Goal: Task Accomplishment & Management: Manage account settings

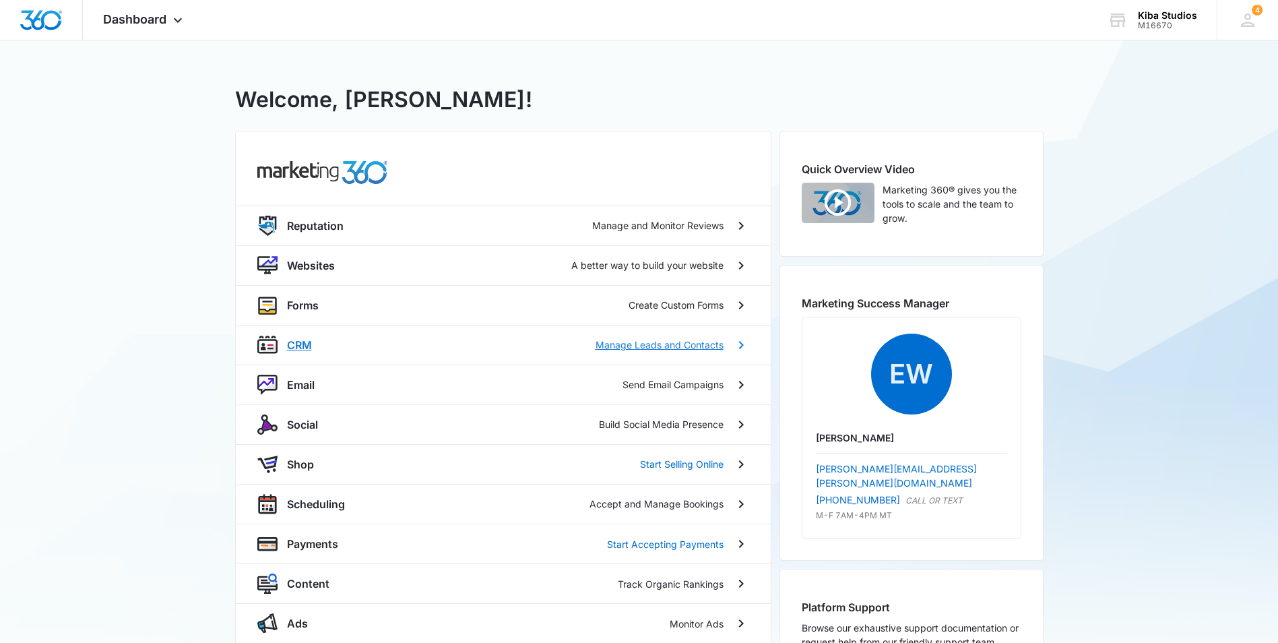
click at [305, 347] on p "CRM" at bounding box center [299, 345] width 25 height 16
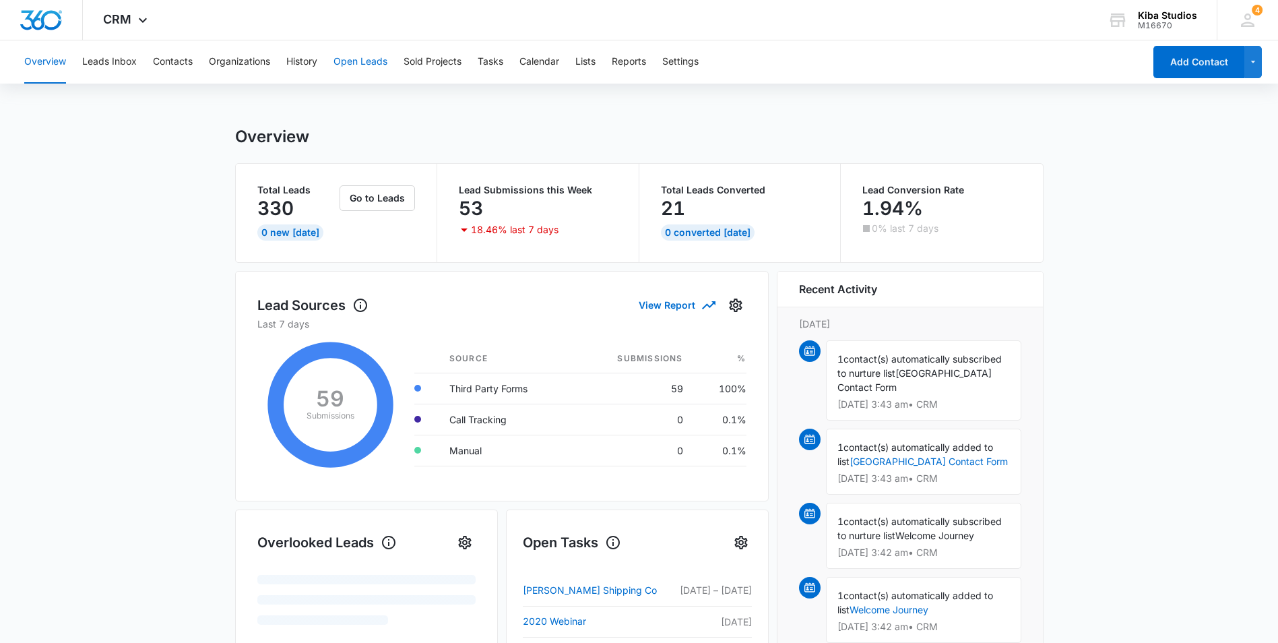
click at [353, 63] on button "Open Leads" at bounding box center [360, 61] width 54 height 43
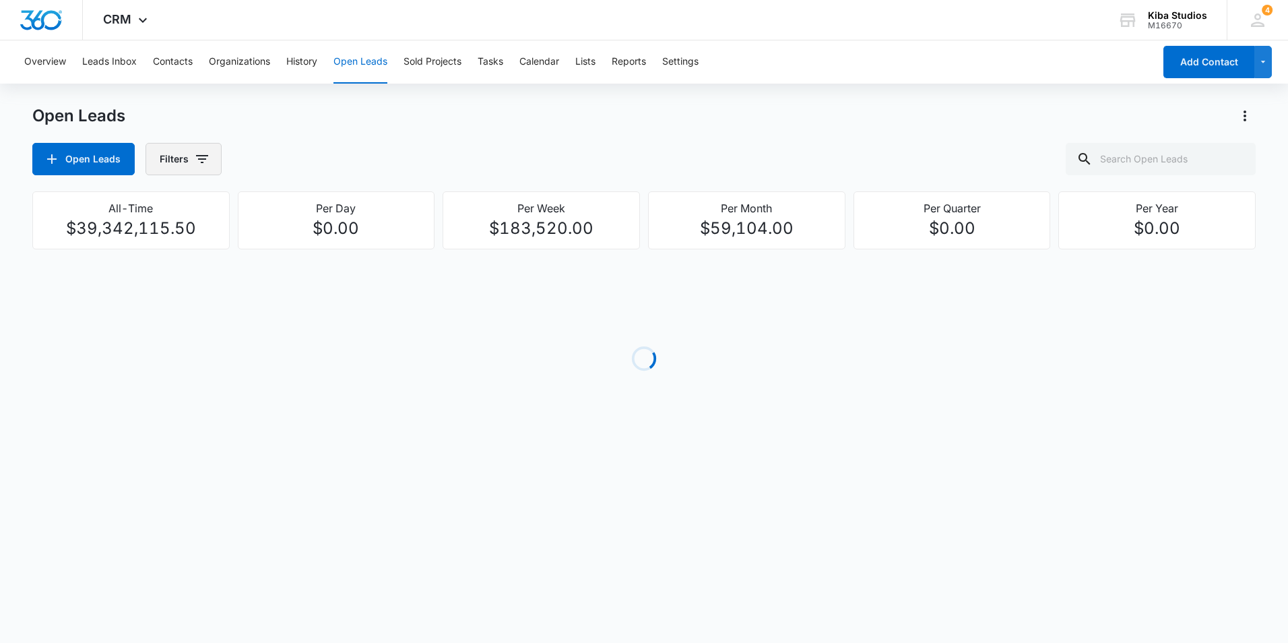
click at [199, 162] on icon "button" at bounding box center [202, 159] width 16 height 16
click at [305, 245] on icon "Show Assigned To filters" at bounding box center [305, 243] width 3 height 7
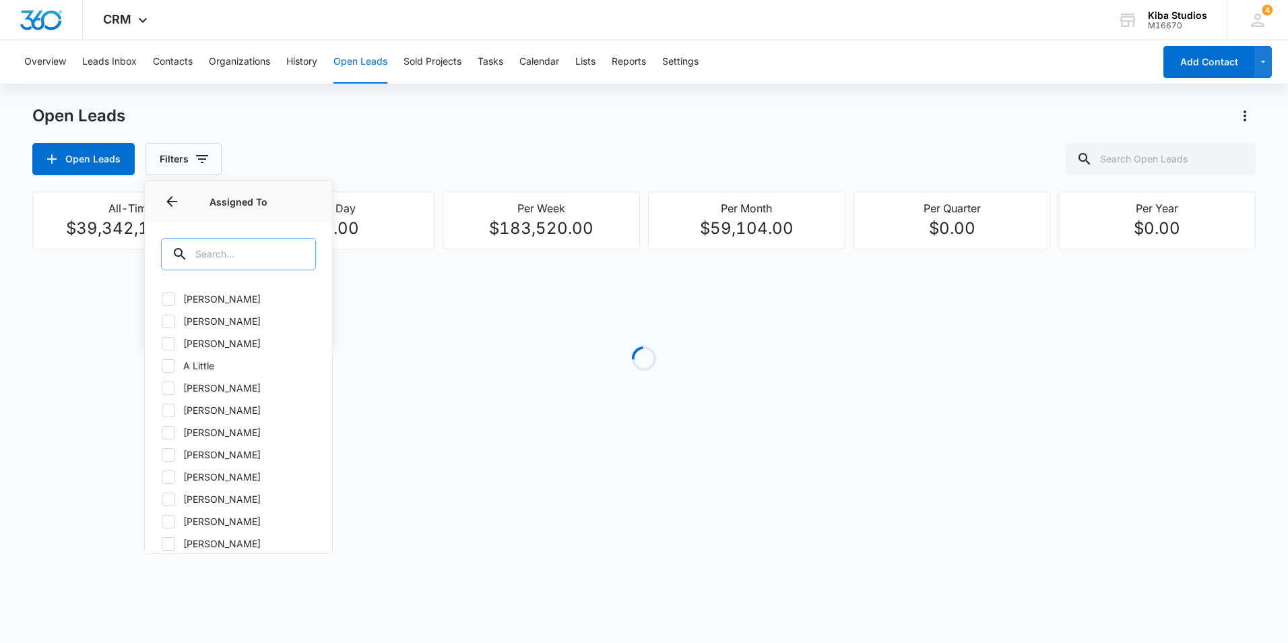
click at [256, 247] on input "text" at bounding box center [238, 254] width 155 height 32
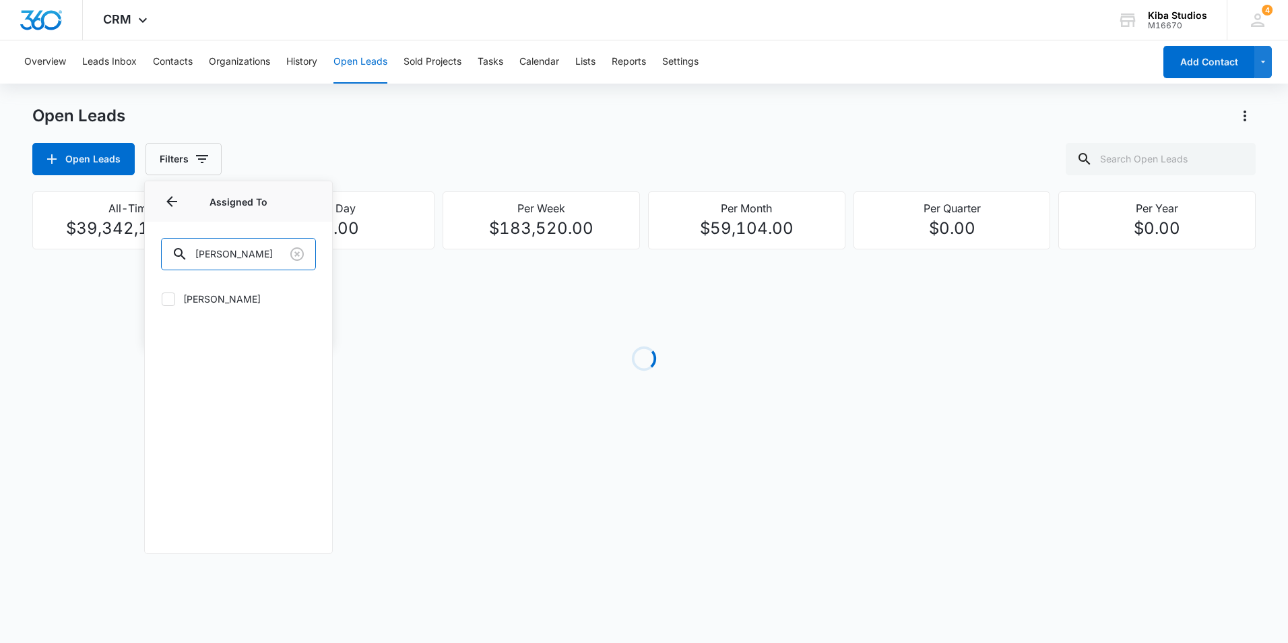
type input "[PERSON_NAME]"
click at [169, 298] on icon at bounding box center [168, 299] width 12 height 12
click at [162, 298] on input "[PERSON_NAME]" at bounding box center [161, 298] width 1 height 1
checkbox input "true"
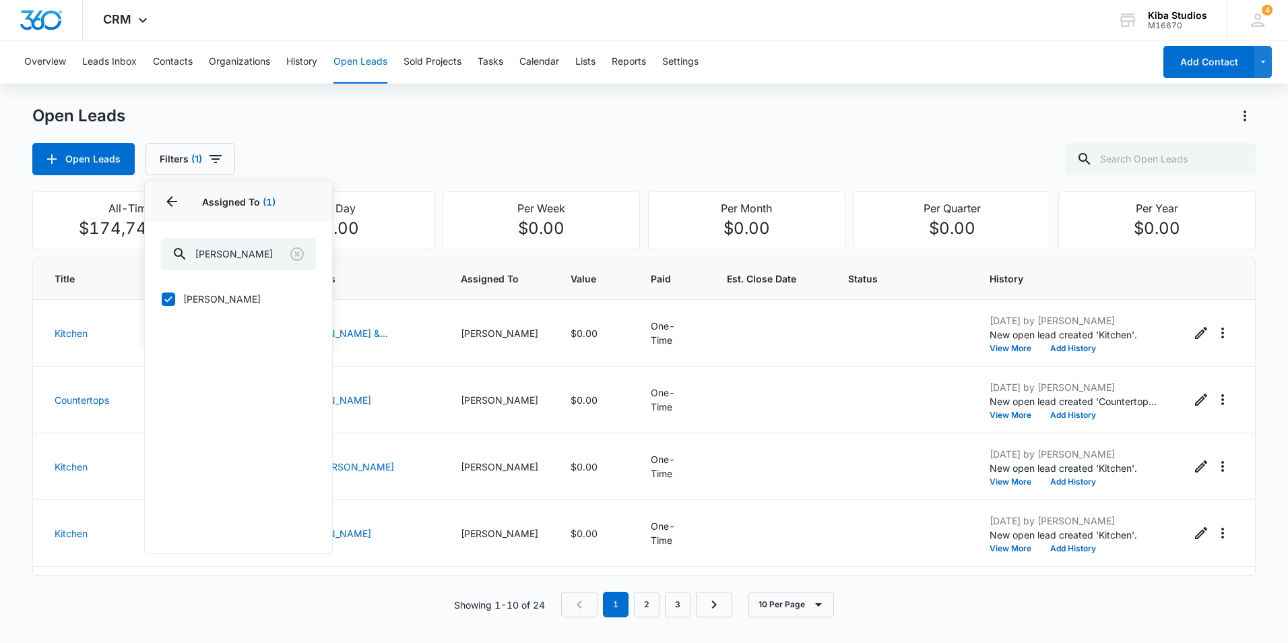
click at [484, 141] on div "Open Leads Open Leads Filters (1) Assigned By Assigned To 1 Assigned To (1) [PE…" at bounding box center [643, 140] width 1223 height 70
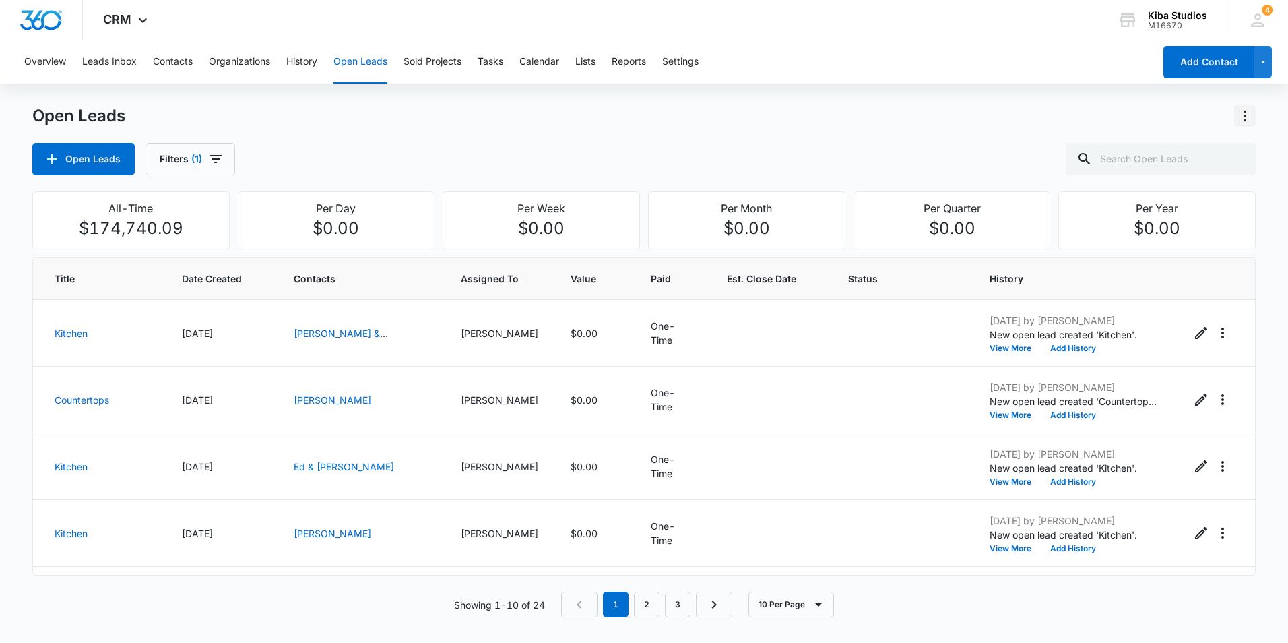
click at [1242, 117] on icon "Actions" at bounding box center [1245, 116] width 16 height 16
click at [1214, 177] on div "Export Open Leads" at bounding box center [1168, 173] width 110 height 9
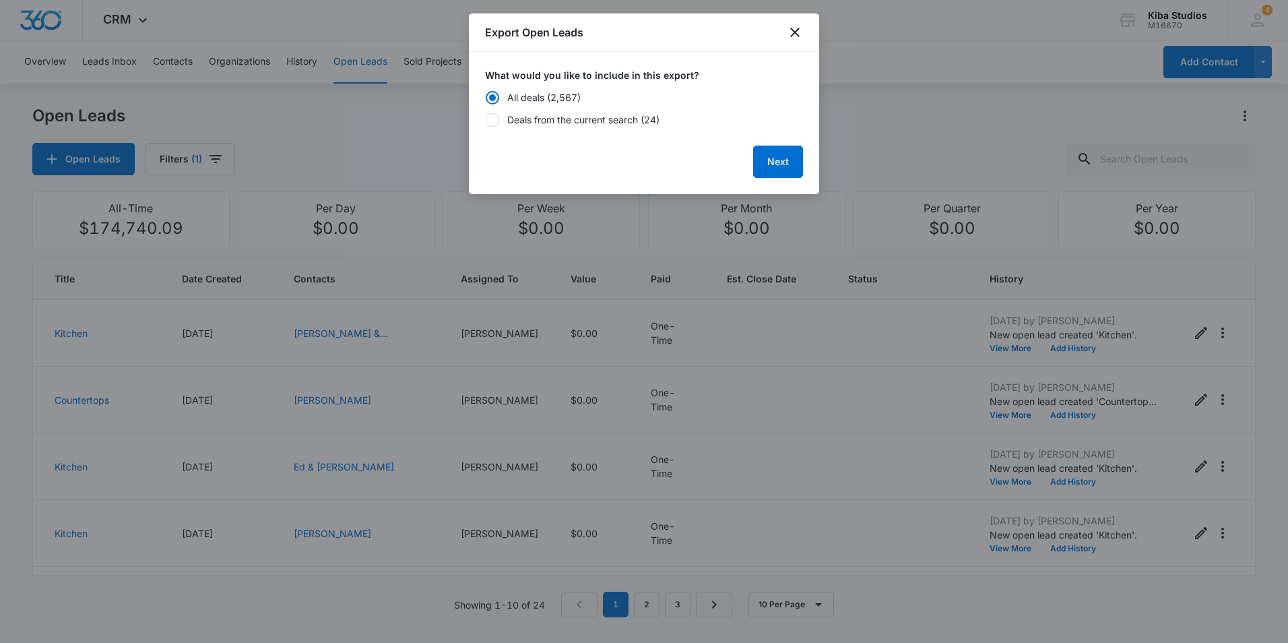
click at [561, 114] on div "Deals from the current search (24)" at bounding box center [583, 120] width 152 height 14
click at [486, 119] on input "Deals from the current search (24)" at bounding box center [485, 119] width 1 height 1
radio input "false"
radio input "true"
click at [769, 160] on button "Next" at bounding box center [778, 162] width 50 height 32
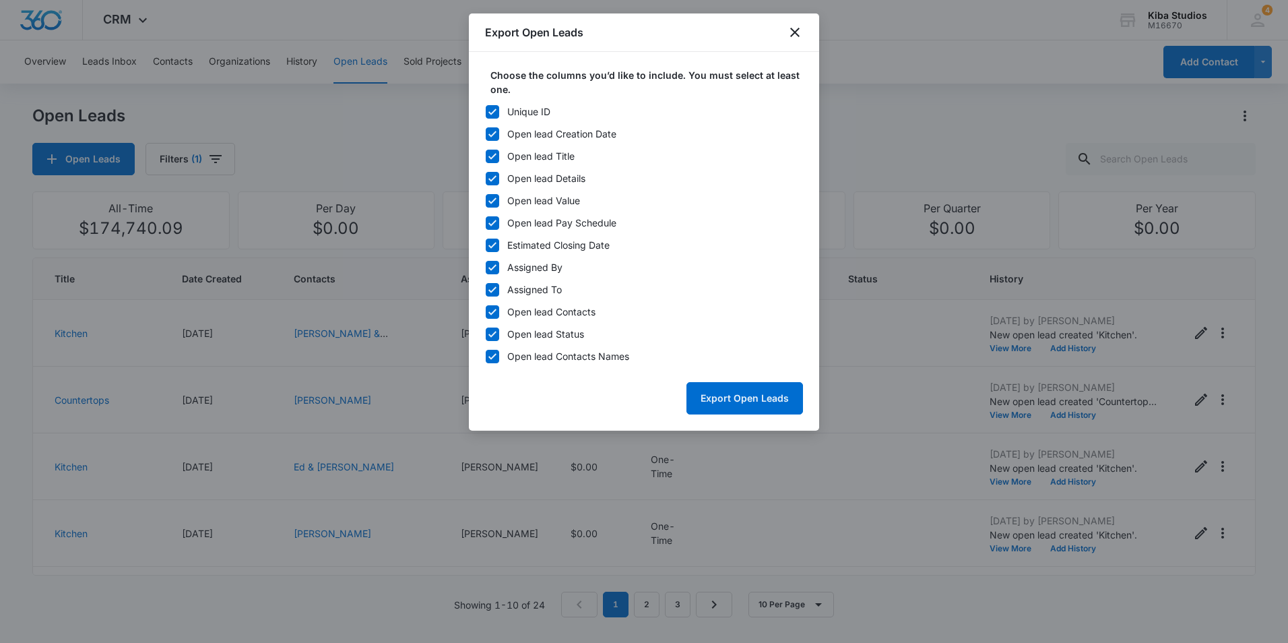
click at [499, 111] on div at bounding box center [492, 111] width 13 height 13
click at [486, 111] on input "Unique ID" at bounding box center [485, 111] width 1 height 1
checkbox input "false"
click at [501, 267] on label "Assigned By" at bounding box center [644, 267] width 318 height 14
click at [486, 267] on input "Assigned By" at bounding box center [485, 267] width 1 height 1
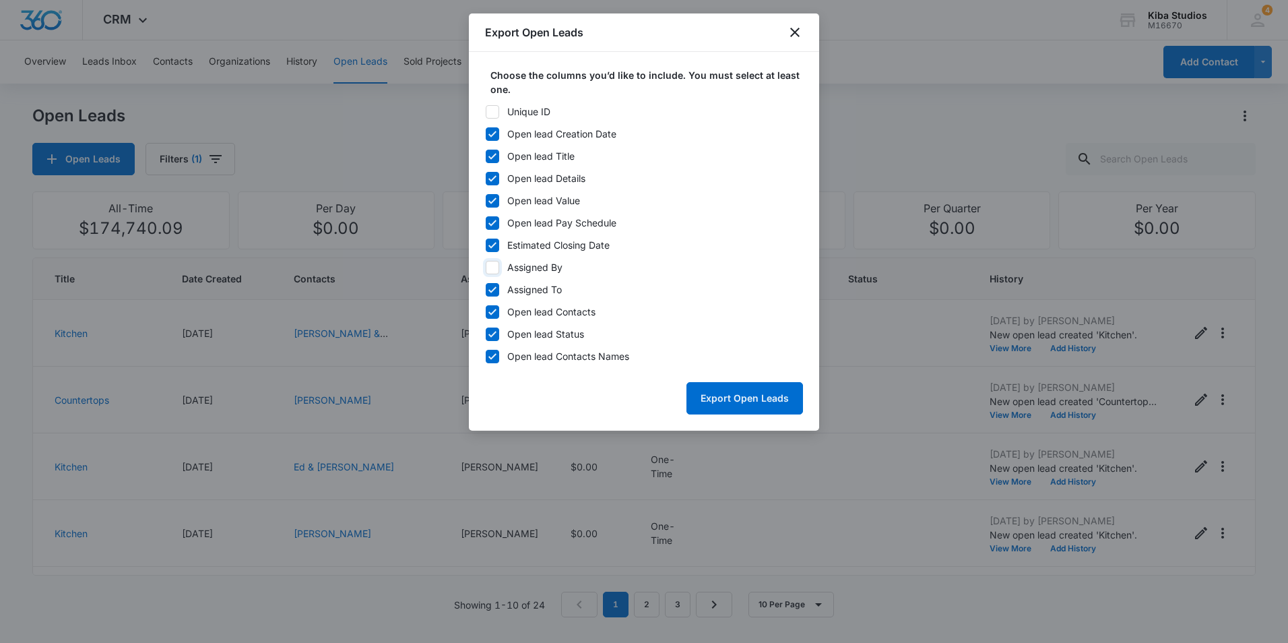
checkbox input "false"
click at [496, 289] on icon at bounding box center [492, 290] width 12 height 12
click at [486, 289] on input "Assigned To" at bounding box center [485, 289] width 1 height 1
checkbox input "false"
drag, startPoint x: 490, startPoint y: 313, endPoint x: 496, endPoint y: 318, distance: 7.6
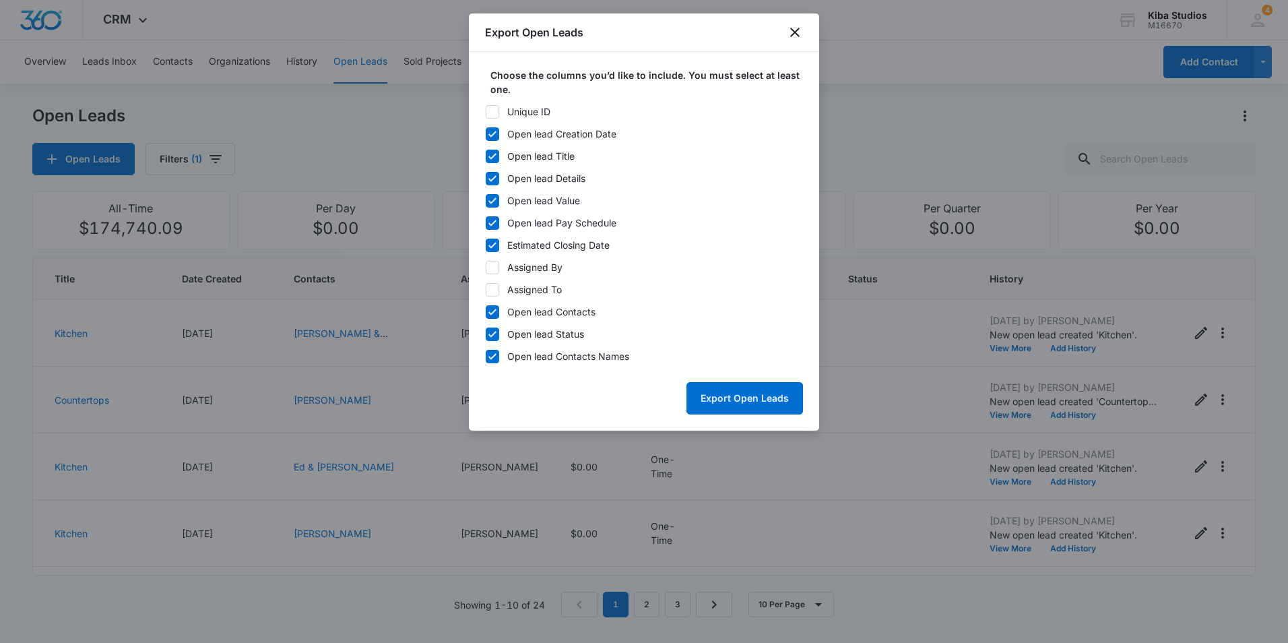
click at [492, 313] on icon at bounding box center [492, 312] width 8 height 6
click at [486, 312] on input "Open lead Contacts" at bounding box center [485, 311] width 1 height 1
checkbox input "false"
click at [742, 404] on button "Export Open Leads" at bounding box center [744, 398] width 117 height 32
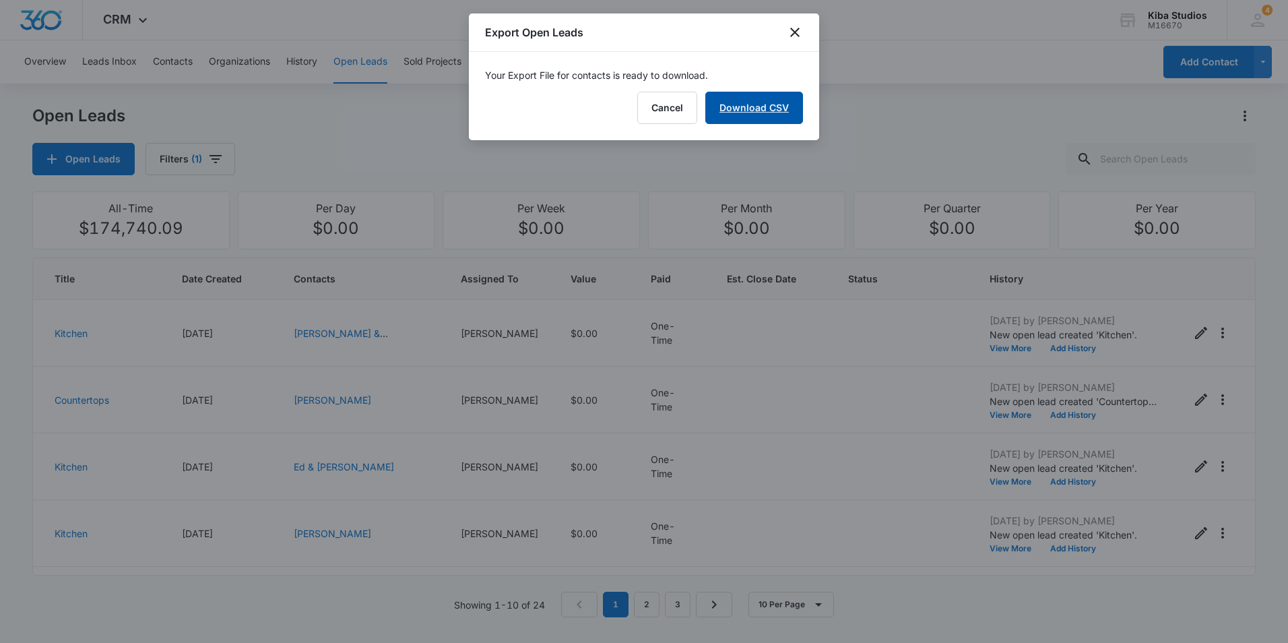
click at [753, 100] on link "Download CSV" at bounding box center [754, 108] width 98 height 32
click at [794, 33] on icon "close" at bounding box center [794, 32] width 9 height 9
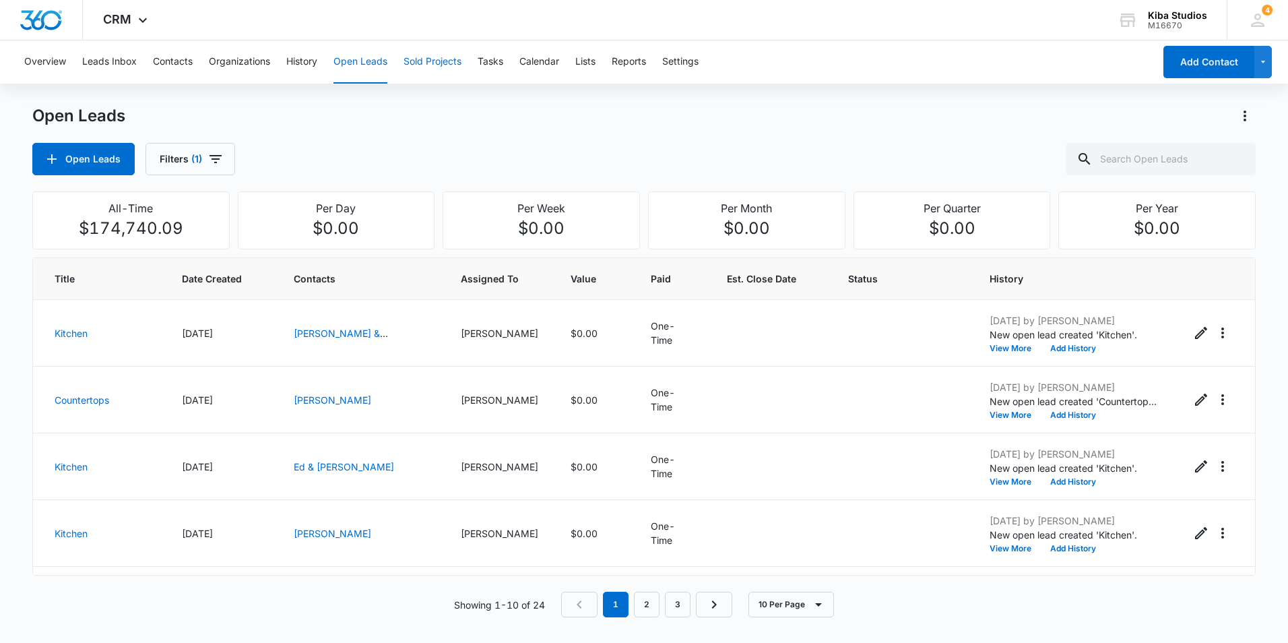
click at [443, 61] on button "Sold Projects" at bounding box center [433, 61] width 58 height 43
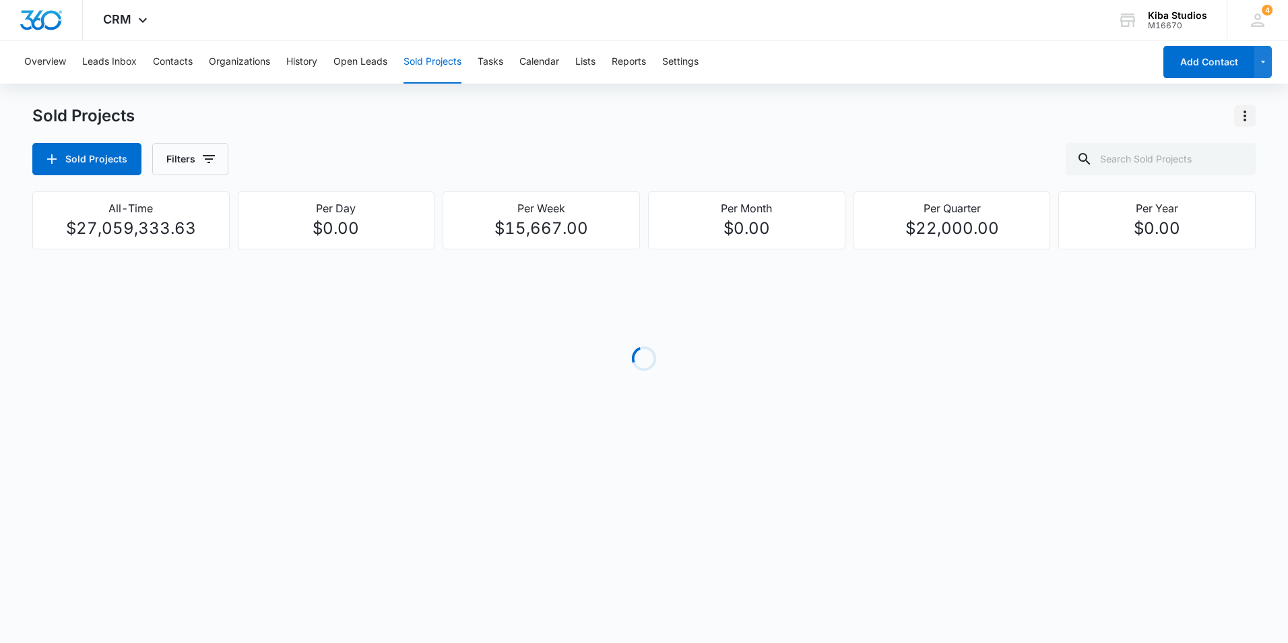
click at [1249, 120] on icon "Actions" at bounding box center [1245, 116] width 16 height 16
click at [1239, 168] on button "Export Sold Projects" at bounding box center [1174, 174] width 162 height 20
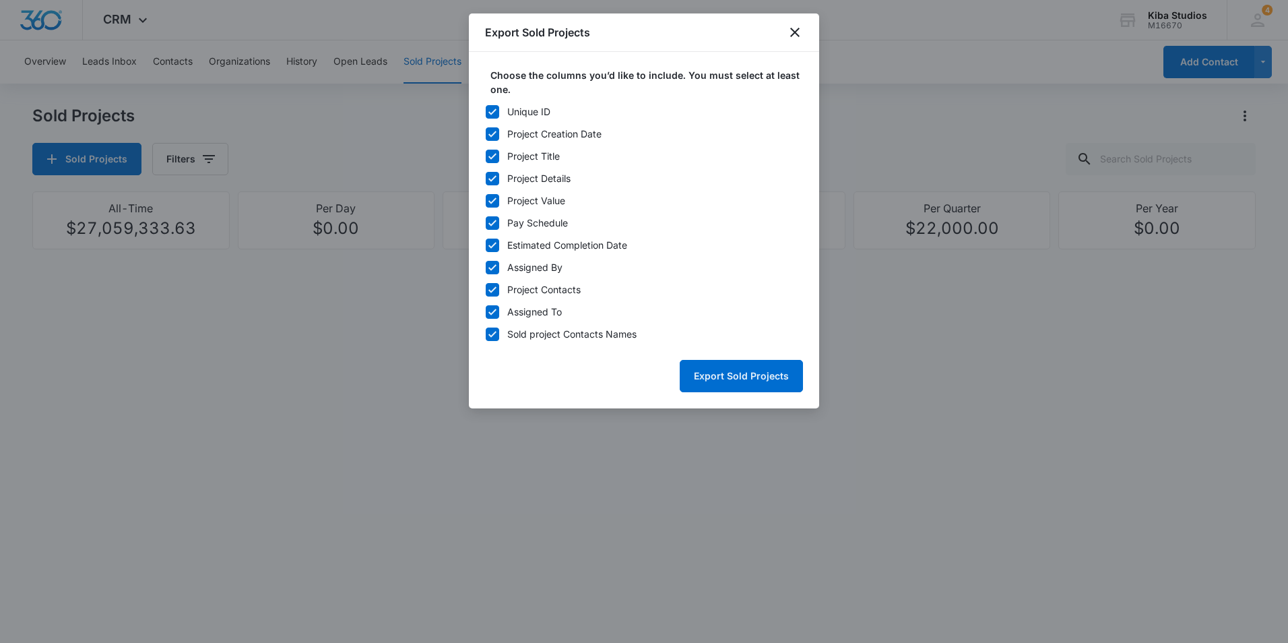
click at [493, 115] on icon at bounding box center [492, 112] width 12 height 12
click at [486, 112] on input "Unique ID" at bounding box center [485, 111] width 1 height 1
checkbox input "false"
click at [492, 267] on icon at bounding box center [492, 267] width 12 height 12
click at [486, 267] on input "Assigned By" at bounding box center [485, 267] width 1 height 1
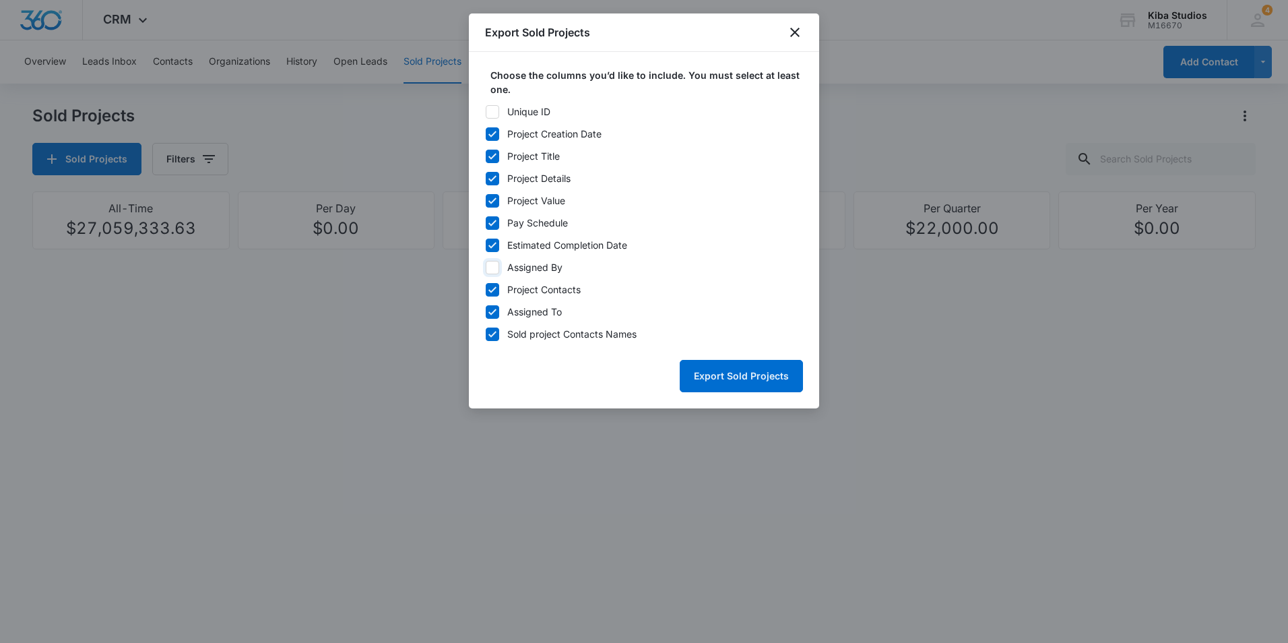
checkbox input "false"
click at [494, 289] on icon at bounding box center [492, 289] width 8 height 6
click at [486, 289] on input "Project Contacts" at bounding box center [485, 289] width 1 height 1
checkbox input "false"
click at [494, 315] on icon at bounding box center [492, 312] width 12 height 12
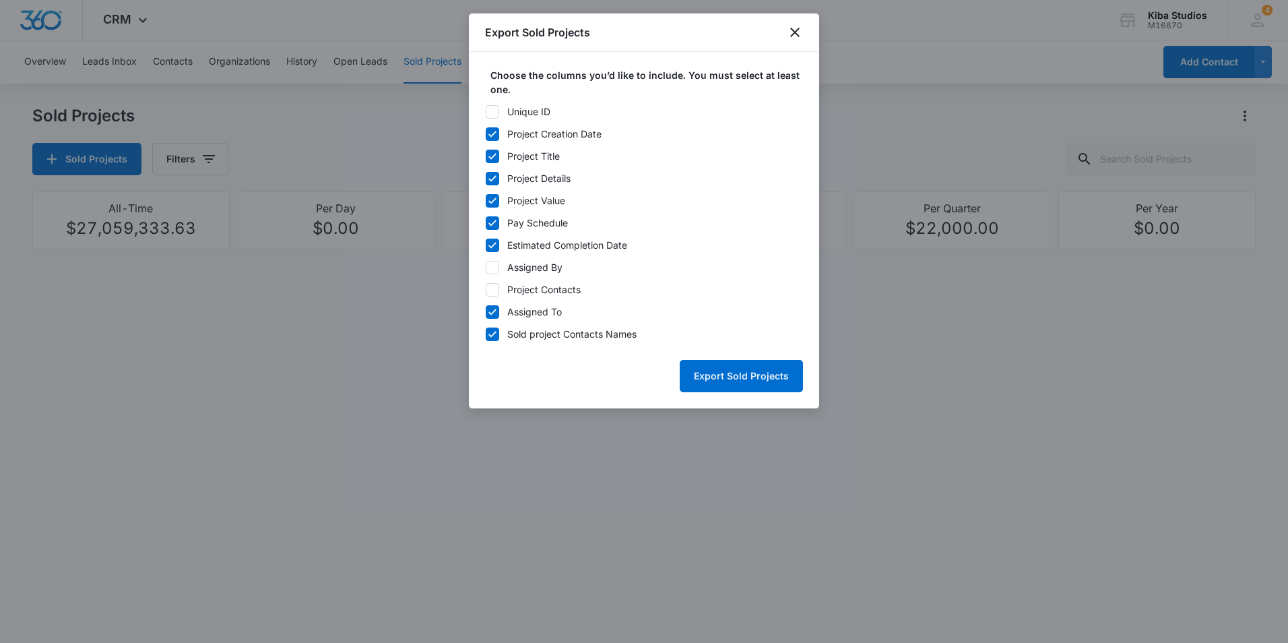
click at [486, 312] on input "Assigned To" at bounding box center [485, 311] width 1 height 1
checkbox input "false"
click at [759, 380] on button "Export Sold Projects" at bounding box center [741, 376] width 123 height 32
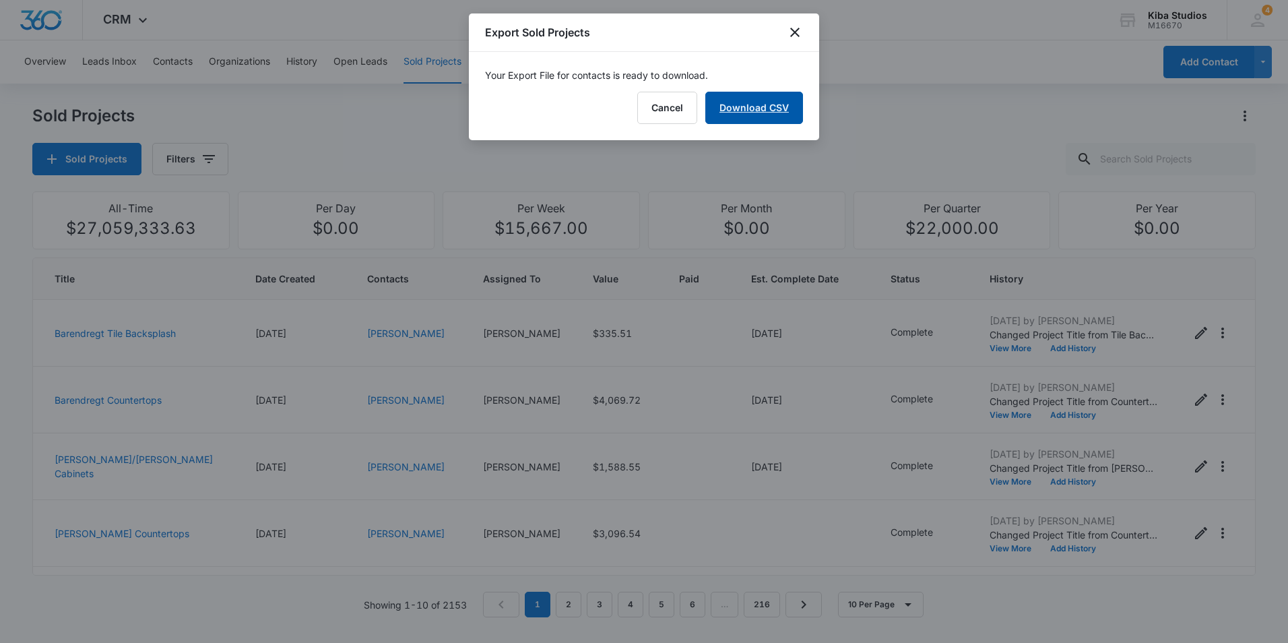
click at [773, 110] on link "Download CSV" at bounding box center [754, 108] width 98 height 32
click at [789, 28] on icon "close" at bounding box center [795, 32] width 16 height 16
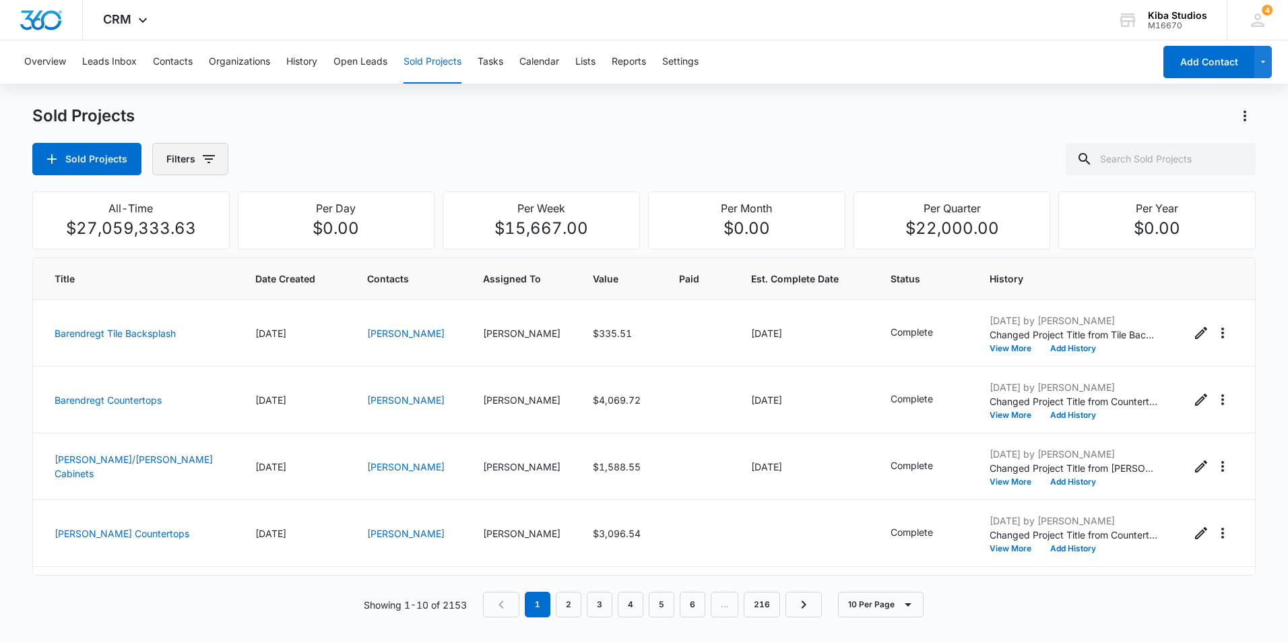
click at [204, 157] on icon "button" at bounding box center [209, 159] width 16 height 16
click at [311, 249] on icon "Show Assigned To filters" at bounding box center [311, 243] width 16 height 16
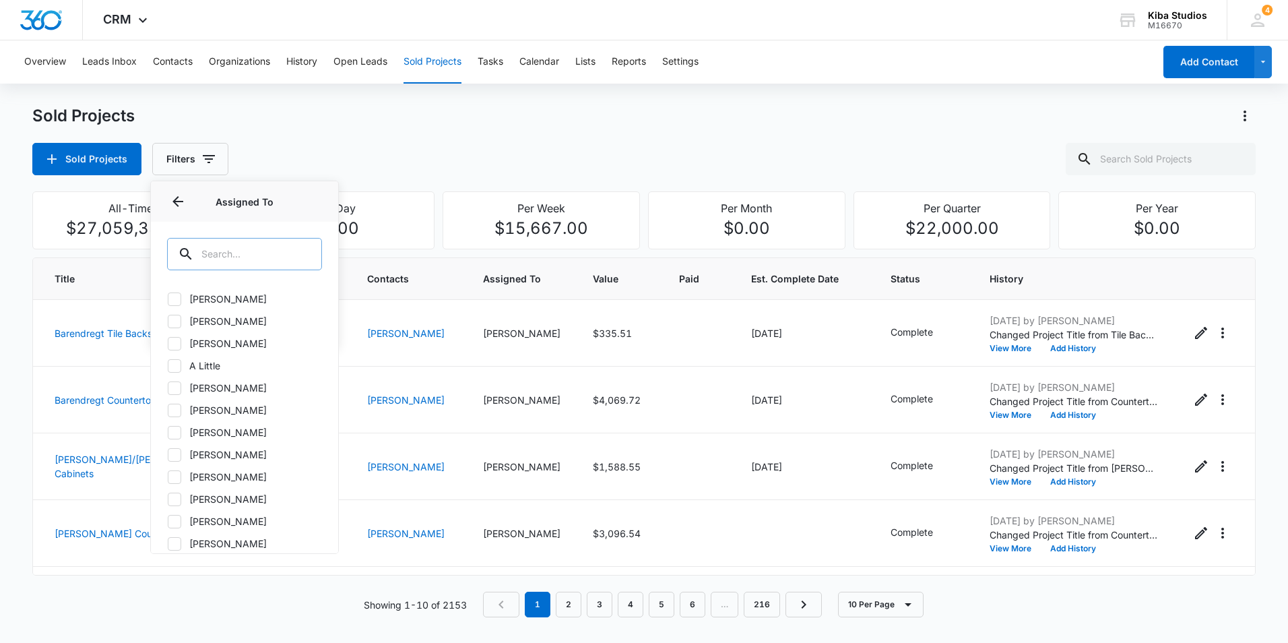
click at [277, 257] on input "text" at bounding box center [244, 254] width 155 height 32
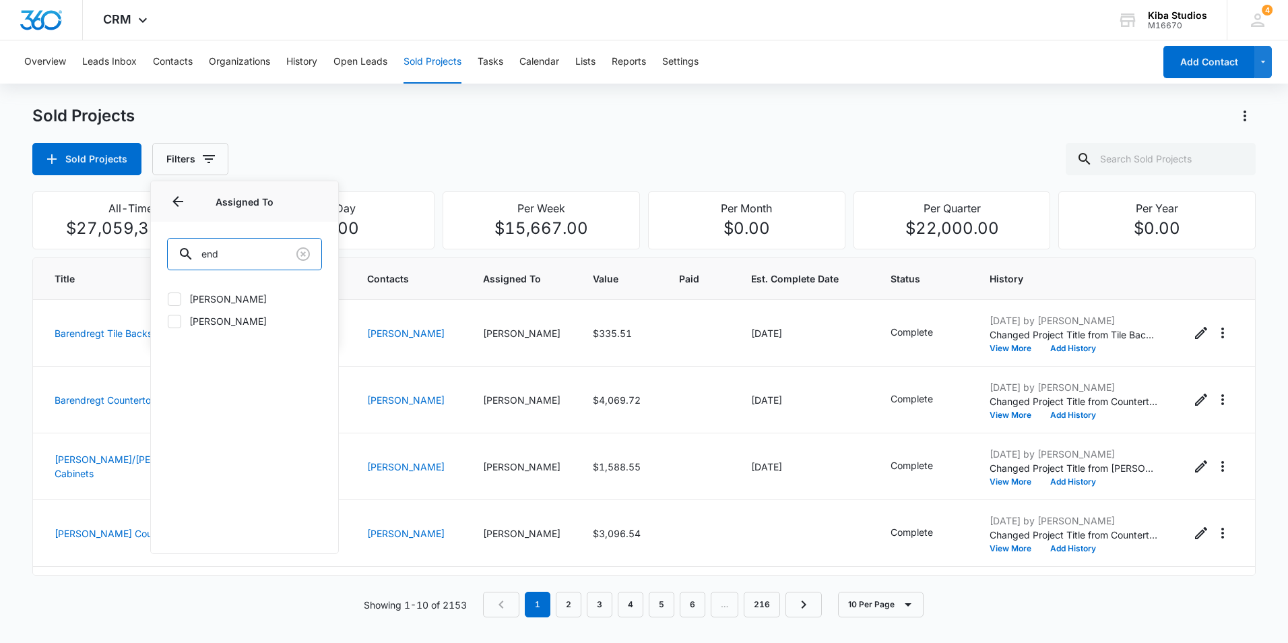
type input "end"
click at [199, 317] on label "[PERSON_NAME]" at bounding box center [244, 321] width 155 height 14
click at [168, 321] on input "[PERSON_NAME]" at bounding box center [167, 321] width 1 height 1
checkbox input "true"
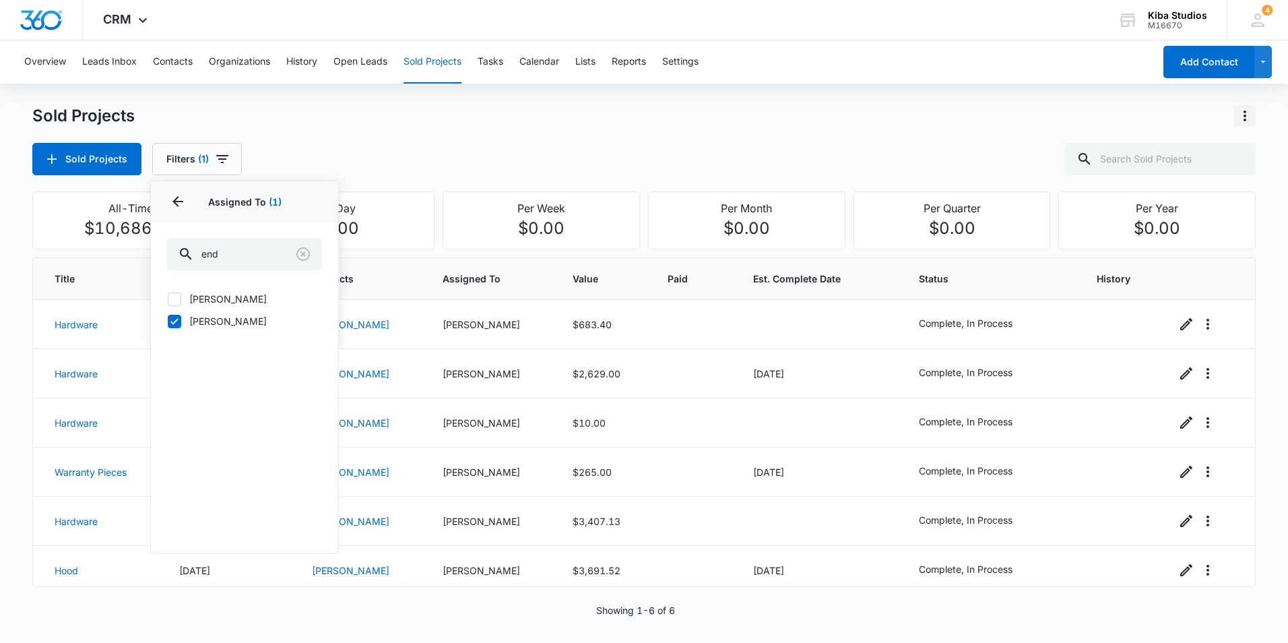
click at [1246, 112] on icon "Actions" at bounding box center [1245, 115] width 3 height 11
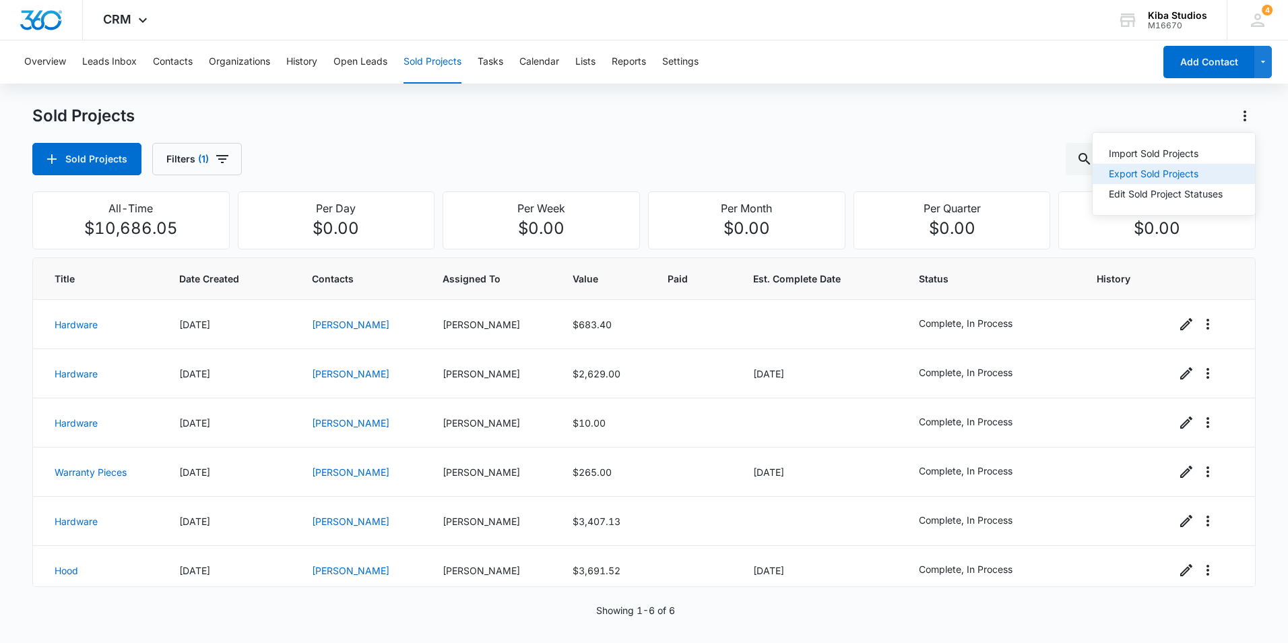
click at [1187, 181] on button "Export Sold Projects" at bounding box center [1174, 174] width 162 height 20
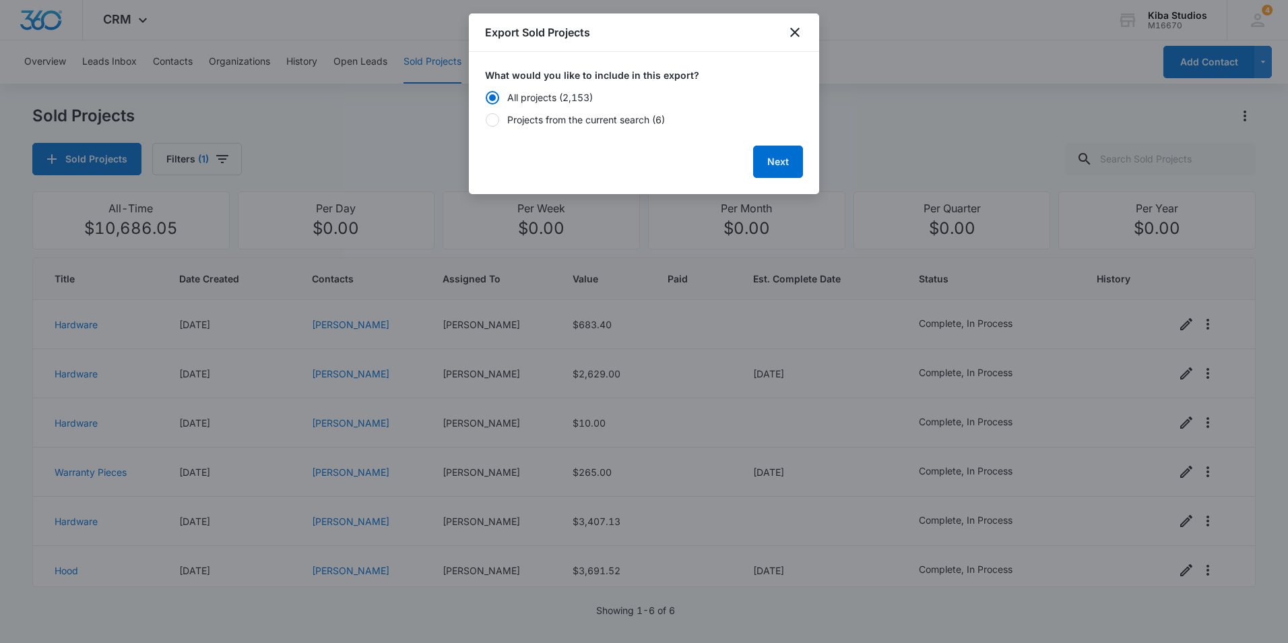
click at [532, 123] on div "Projects from the current search (6)" at bounding box center [586, 120] width 158 height 14
click at [486, 120] on input "Projects from the current search (6)" at bounding box center [485, 119] width 1 height 1
radio input "false"
radio input "true"
click at [770, 155] on button "Next" at bounding box center [778, 162] width 50 height 32
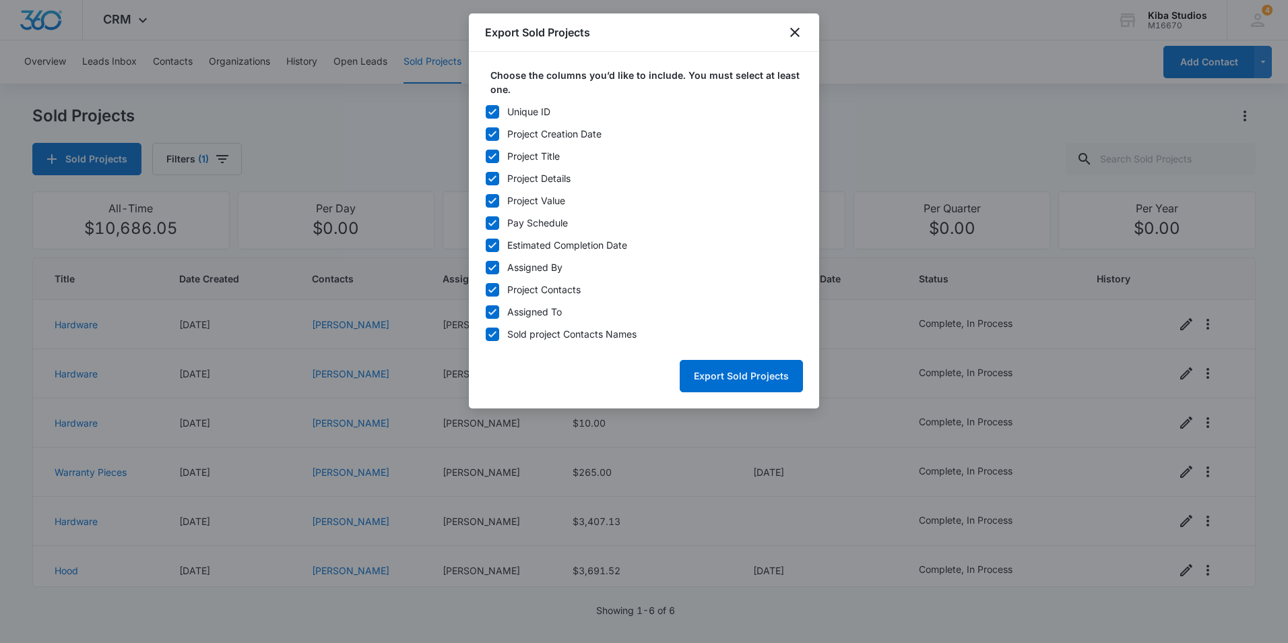
click at [490, 106] on icon at bounding box center [492, 112] width 12 height 12
click at [486, 111] on input "Unique ID" at bounding box center [485, 111] width 1 height 1
checkbox input "false"
click at [494, 267] on icon at bounding box center [492, 267] width 8 height 6
click at [486, 267] on input "Assigned By" at bounding box center [485, 267] width 1 height 1
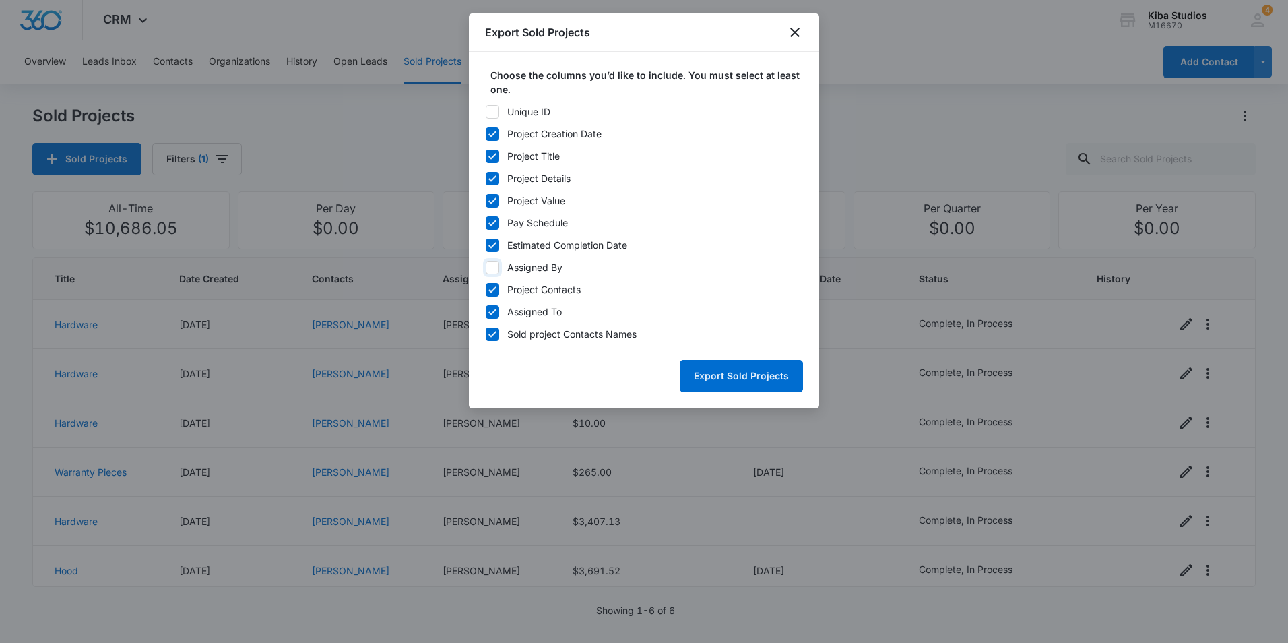
checkbox input "false"
click at [496, 289] on icon at bounding box center [492, 290] width 12 height 12
click at [486, 289] on input "Project Contacts" at bounding box center [485, 289] width 1 height 1
checkbox input "false"
click at [498, 311] on icon at bounding box center [492, 312] width 12 height 12
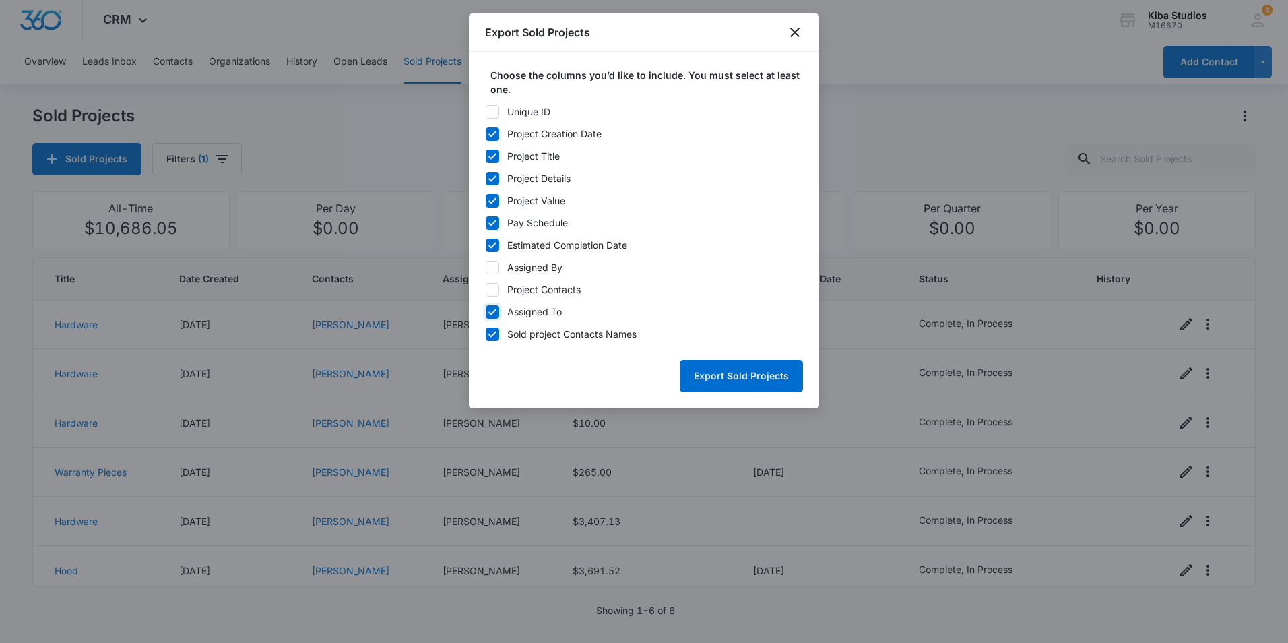
click at [486, 311] on input "Assigned To" at bounding box center [485, 311] width 1 height 1
checkbox input "false"
click at [723, 371] on button "Export Sold Projects" at bounding box center [741, 376] width 123 height 32
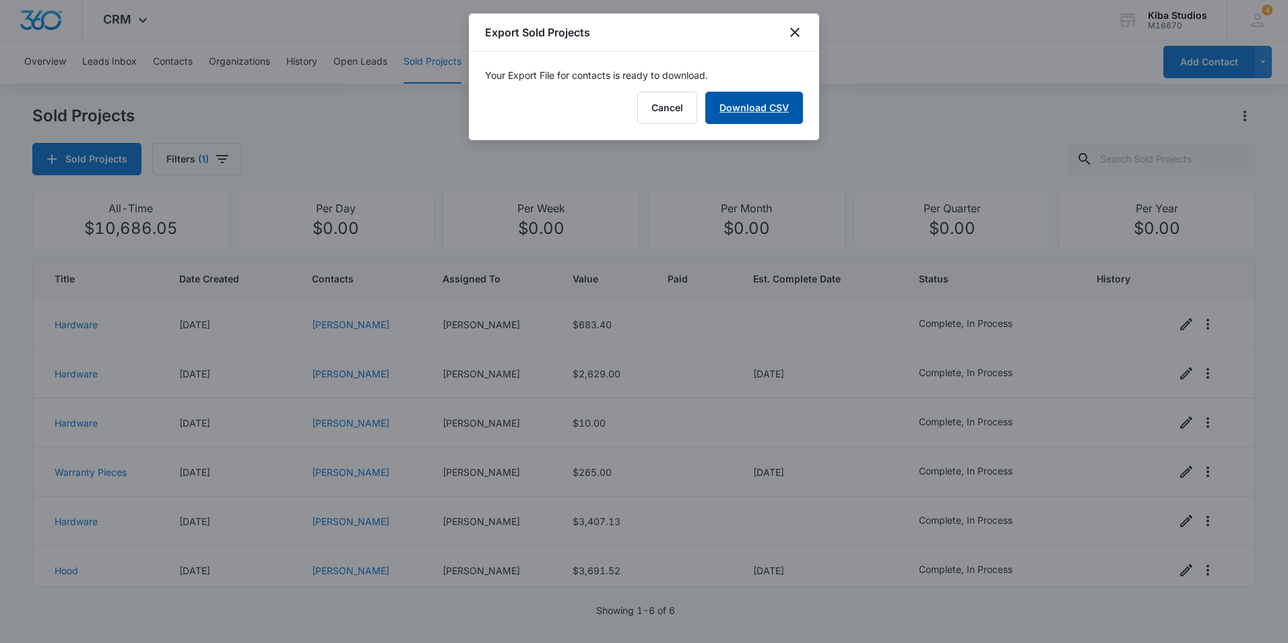
click at [742, 113] on link "Download CSV" at bounding box center [754, 108] width 98 height 32
